Goal: Use online tool/utility: Utilize a website feature to perform a specific function

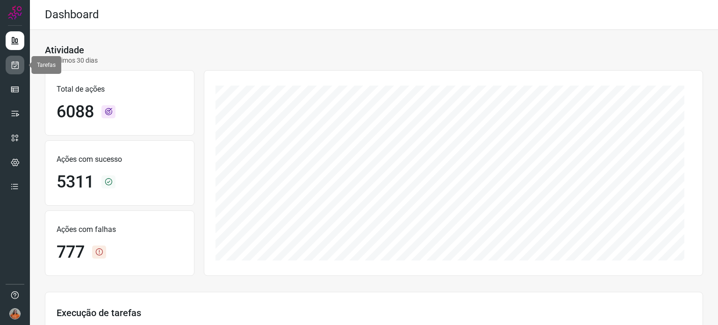
click at [17, 63] on icon at bounding box center [15, 64] width 10 height 9
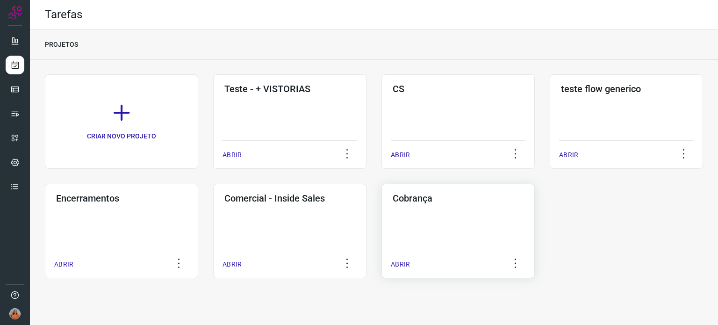
click at [478, 231] on div "Cobrança ABRIR" at bounding box center [457, 231] width 153 height 94
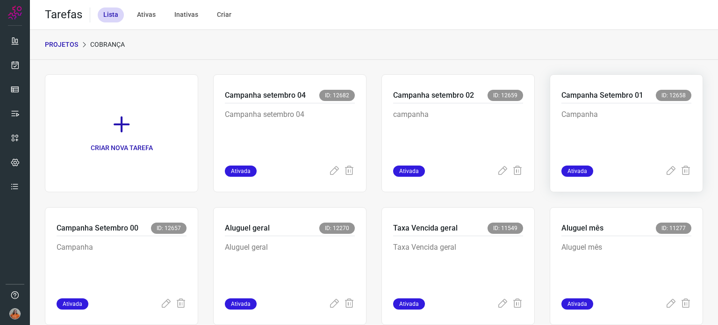
click at [605, 111] on p "Campanha" at bounding box center [626, 132] width 130 height 47
click at [606, 110] on p "Campanha" at bounding box center [626, 132] width 130 height 47
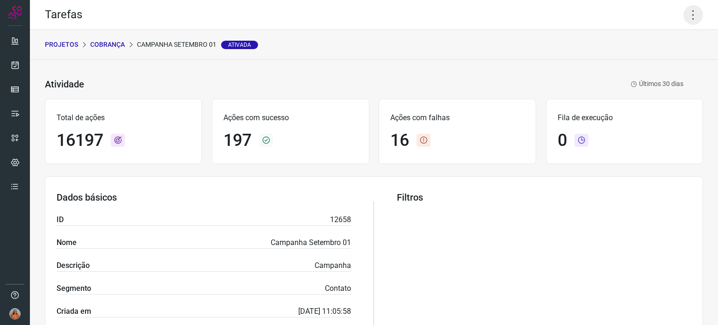
click at [684, 16] on icon at bounding box center [693, 15] width 20 height 20
click at [637, 59] on li "Executar" at bounding box center [652, 61] width 85 height 15
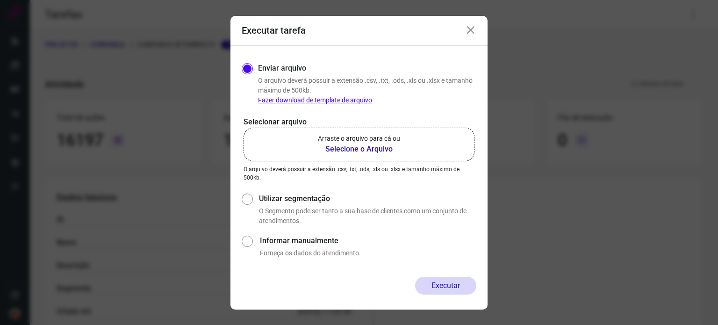
click at [368, 151] on b "Selecione o Arquivo" at bounding box center [359, 148] width 82 height 11
click at [0, 0] on input "Arraste o arquivo para cá ou Selecione o Arquivo" at bounding box center [0, 0] width 0 height 0
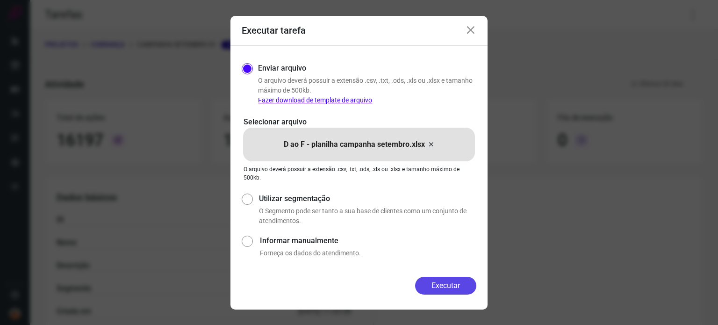
click at [449, 283] on button "Executar" at bounding box center [445, 286] width 61 height 18
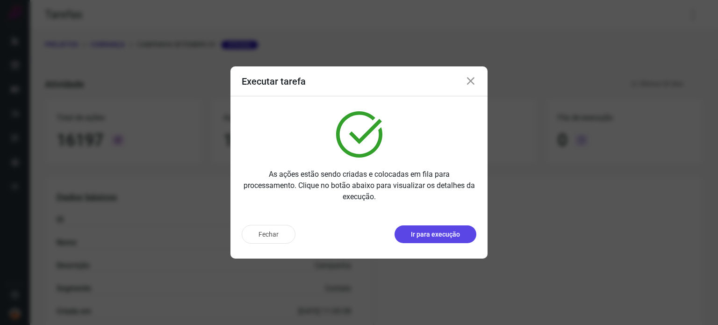
click at [442, 239] on button "Ir para execução" at bounding box center [435, 234] width 82 height 18
